Goal: Task Accomplishment & Management: Use online tool/utility

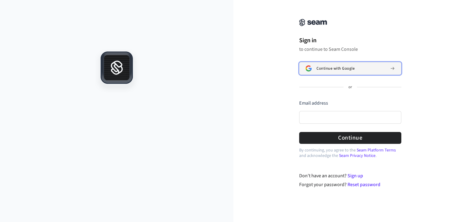
click at [351, 66] on span "Continue with Google" at bounding box center [336, 68] width 38 height 5
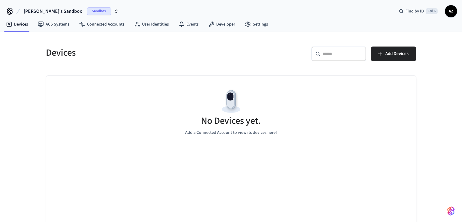
click at [51, 11] on span "[PERSON_NAME]'s Sandbox" at bounding box center [53, 11] width 58 height 7
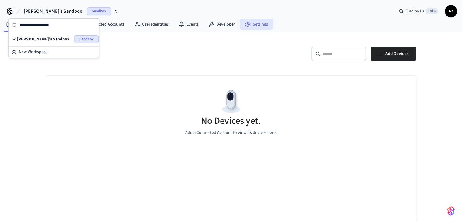
click at [260, 24] on link "Settings" at bounding box center [256, 24] width 33 height 11
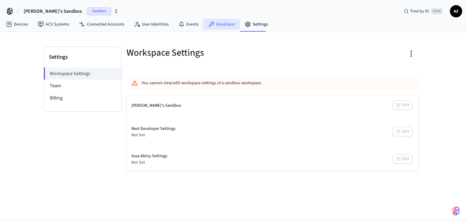
click at [225, 25] on link "Developer" at bounding box center [222, 24] width 37 height 11
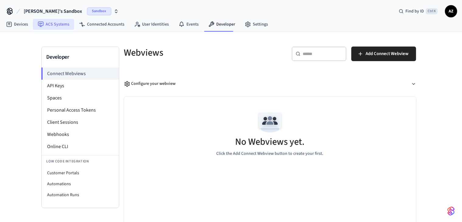
click at [54, 24] on link "ACS Systems" at bounding box center [53, 24] width 41 height 11
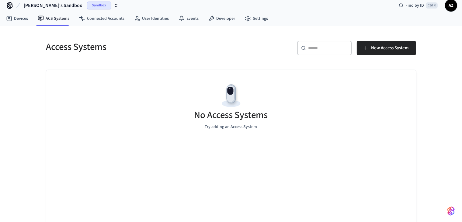
scroll to position [9, 0]
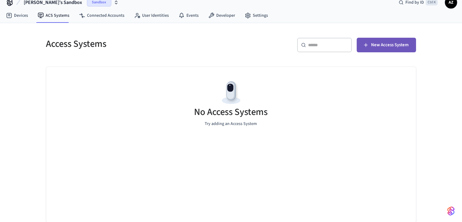
click at [375, 46] on span "New Access System" at bounding box center [389, 45] width 37 height 8
